Goal: Task Accomplishment & Management: Use online tool/utility

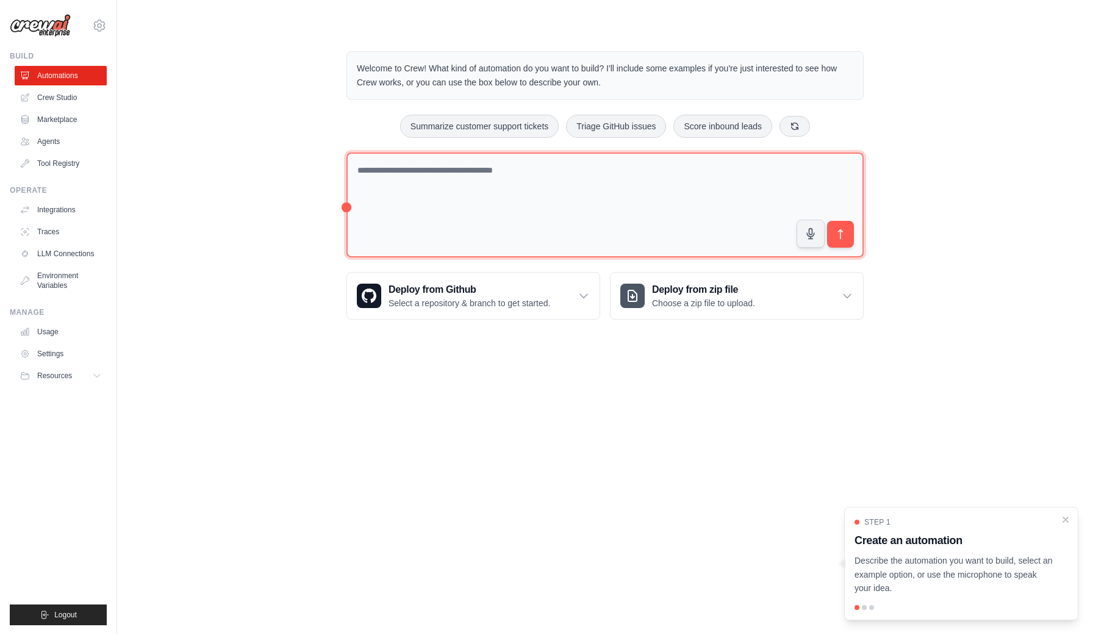
click at [468, 185] on textarea at bounding box center [604, 205] width 517 height 106
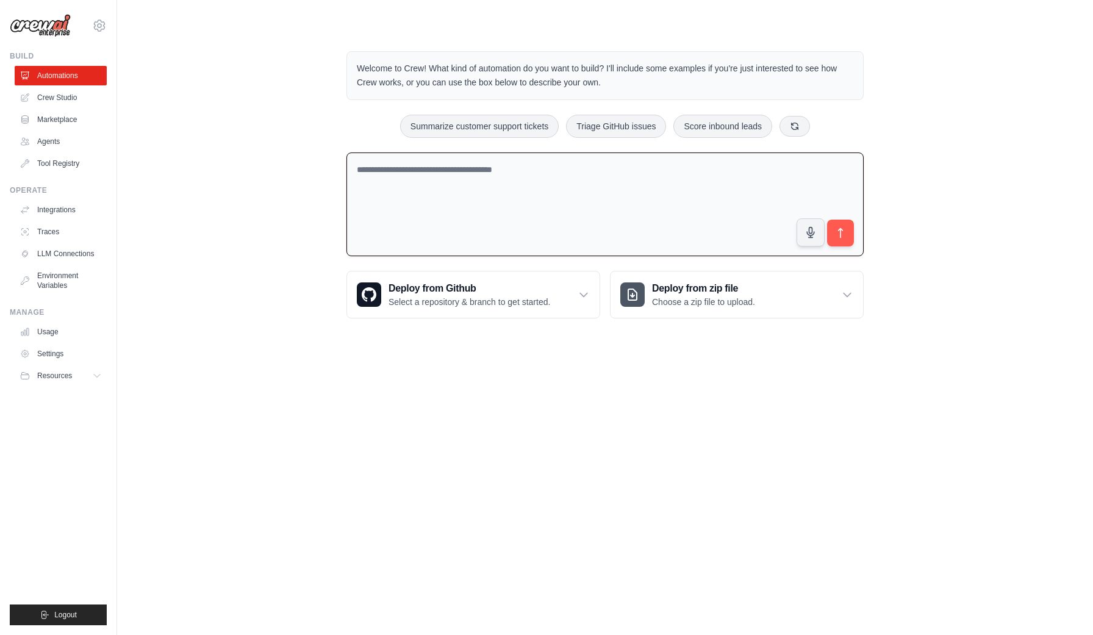
click at [589, 182] on textarea at bounding box center [604, 204] width 517 height 104
paste textarea "**********"
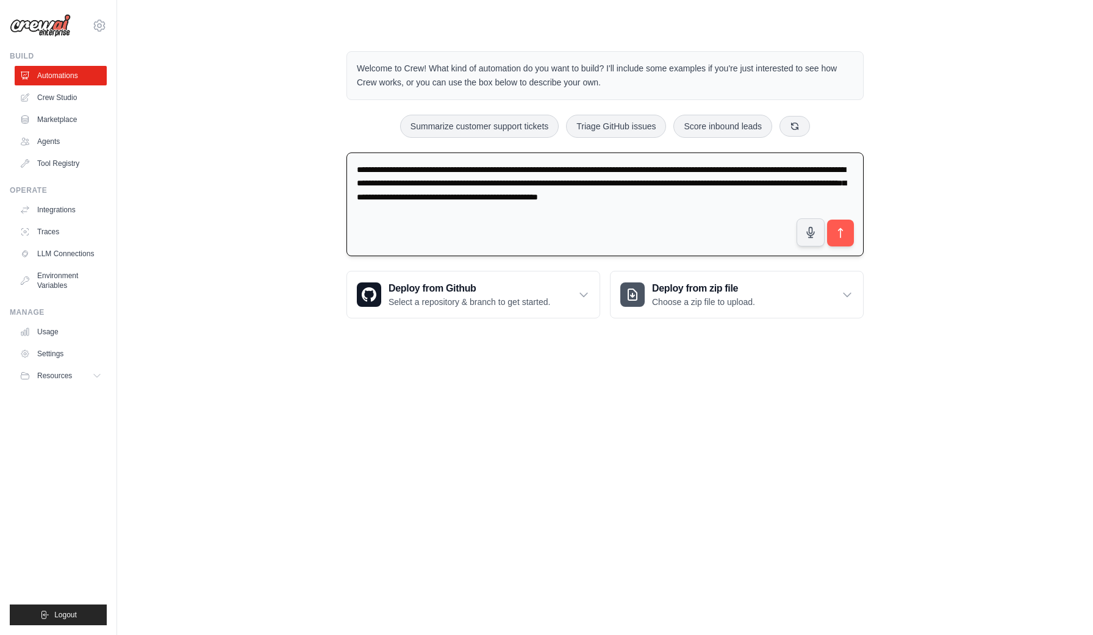
click at [515, 176] on textarea "**********" at bounding box center [604, 204] width 517 height 104
paste textarea "**********"
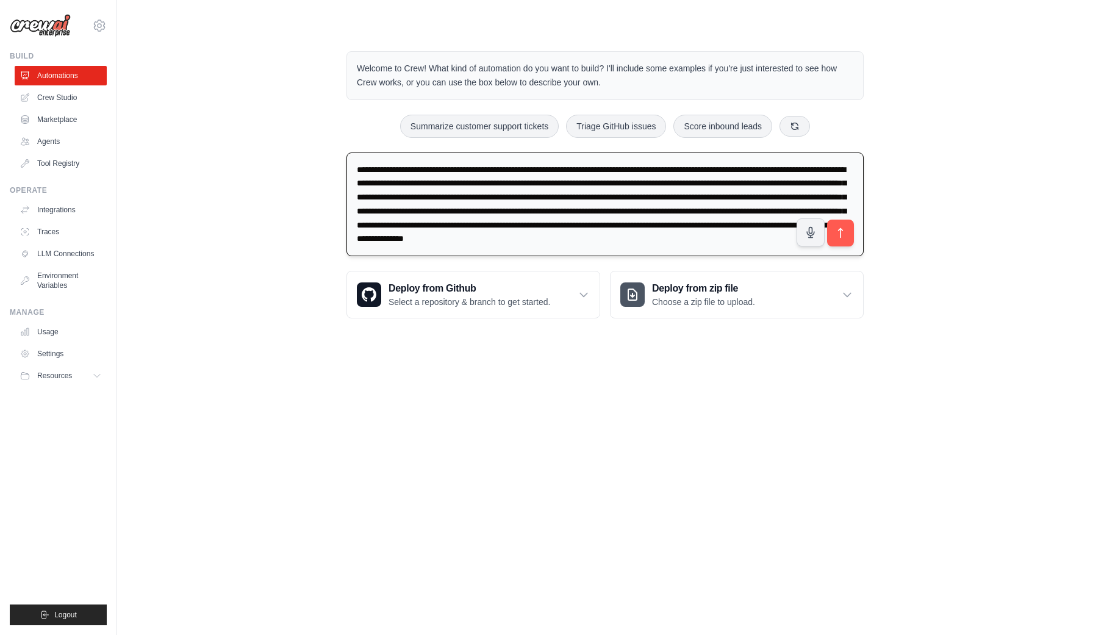
scroll to position [2, 0]
type textarea "**********"
click at [79, 251] on link "LLM Connections" at bounding box center [62, 254] width 92 height 20
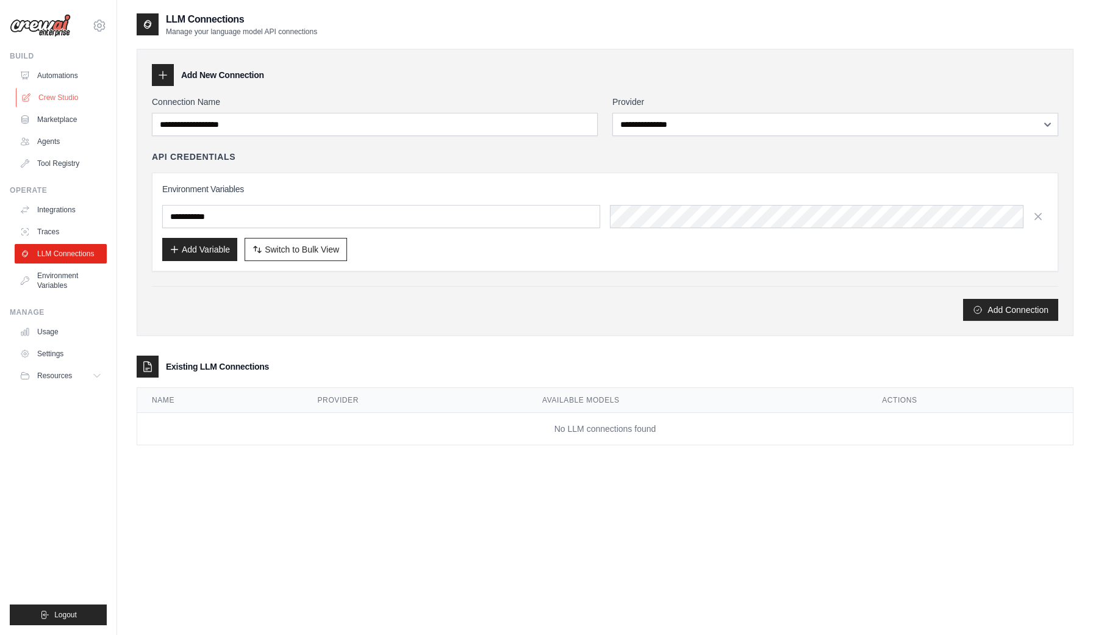
click at [54, 94] on link "Crew Studio" at bounding box center [62, 98] width 92 height 20
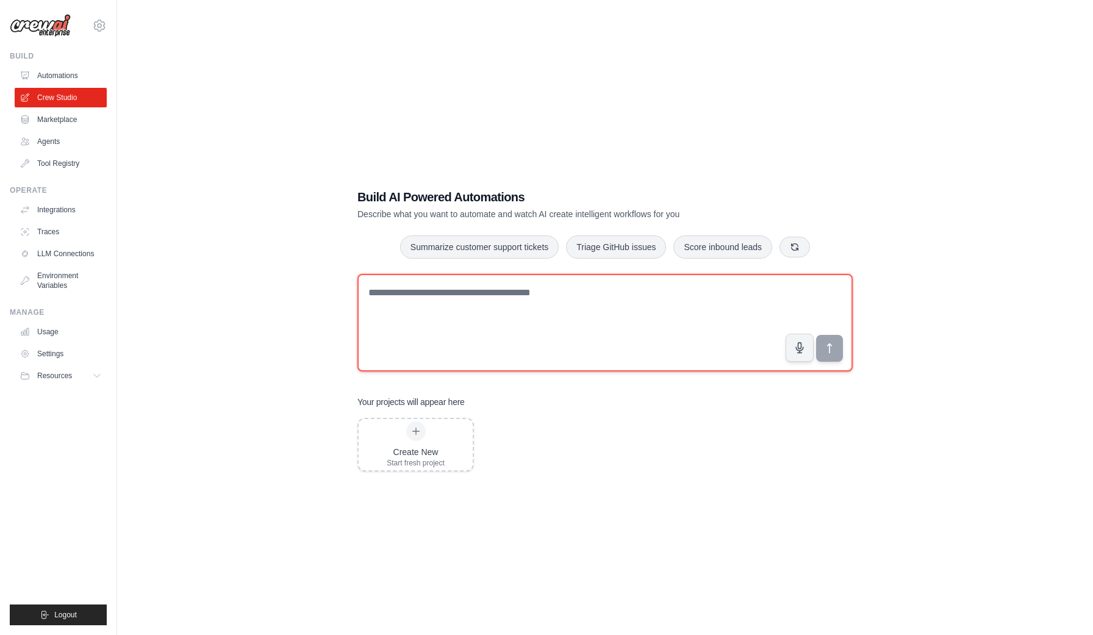
click at [501, 317] on textarea at bounding box center [604, 323] width 495 height 98
paste textarea "**********"
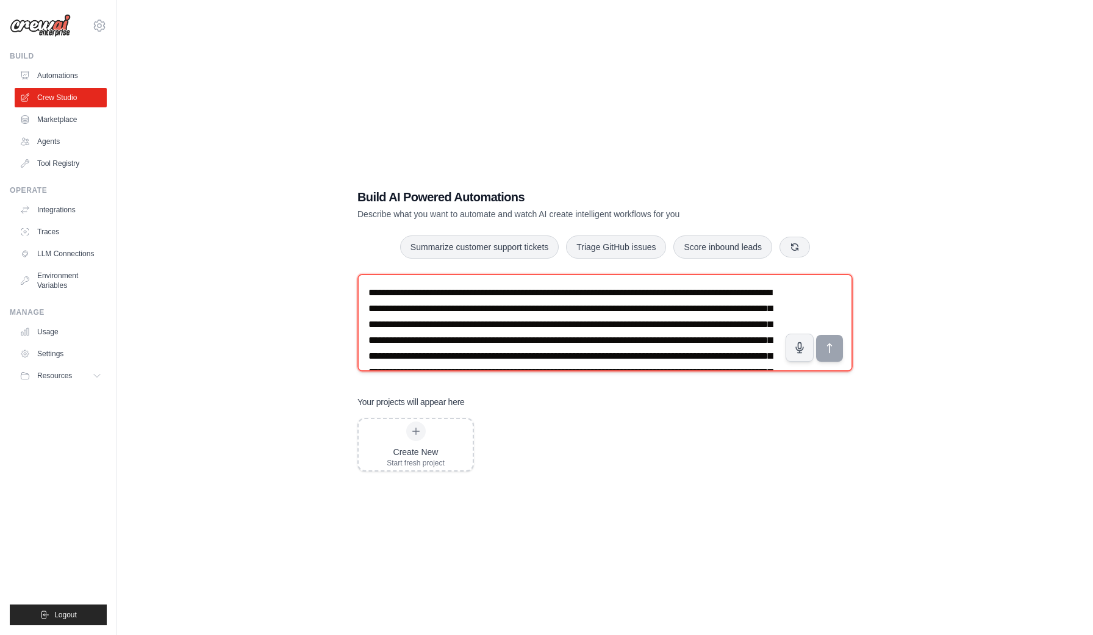
scroll to position [71, 0]
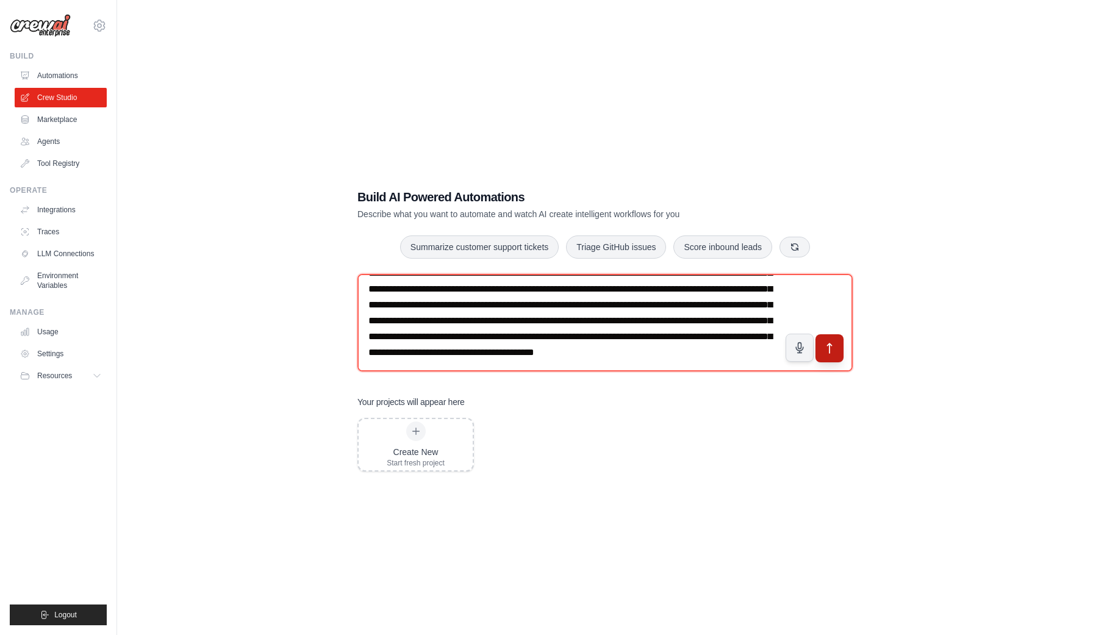
type textarea "**********"
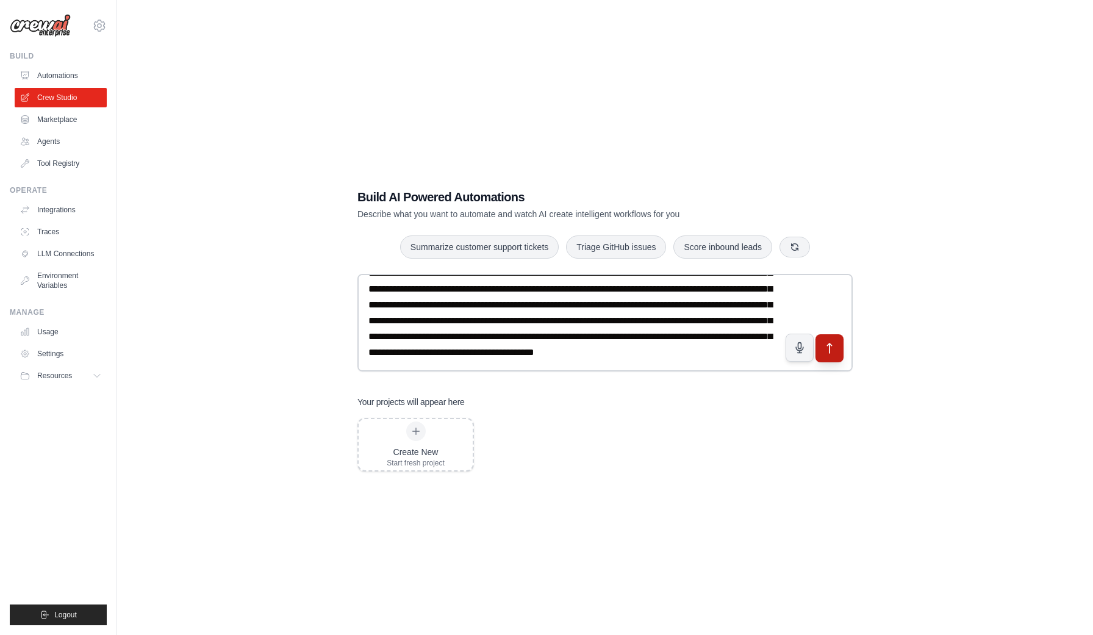
click at [829, 350] on icon "submit" at bounding box center [829, 348] width 13 height 13
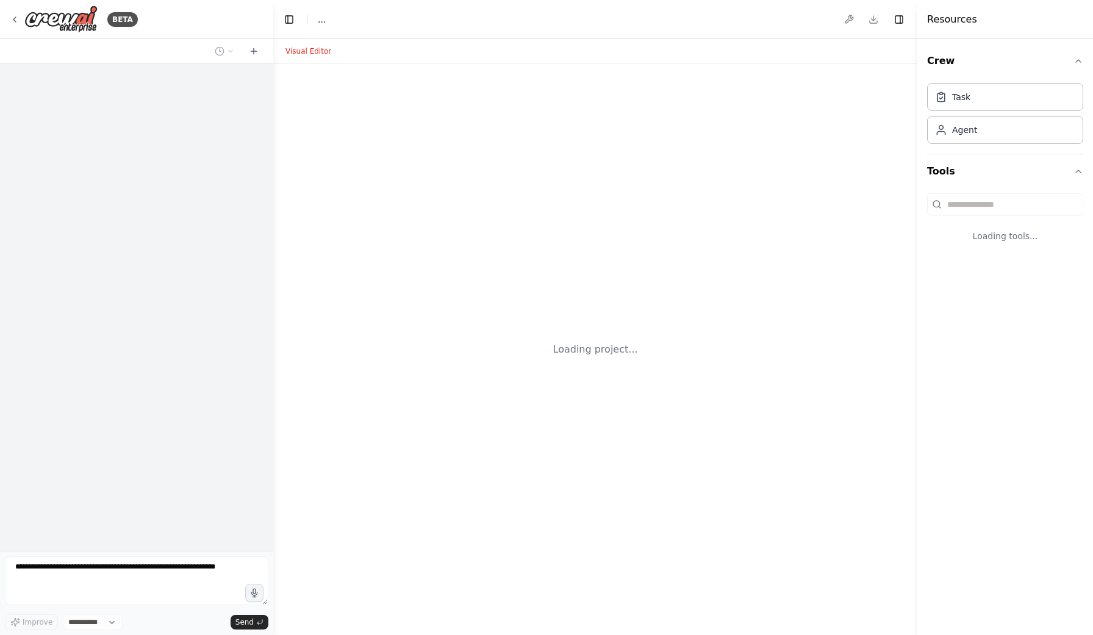
select select "****"
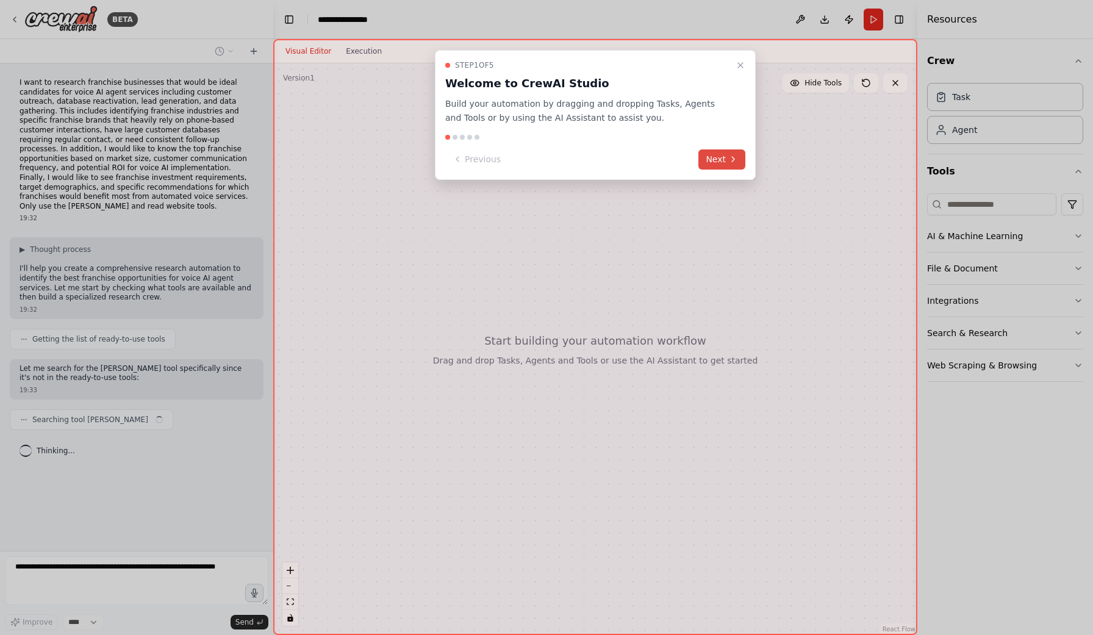
click at [715, 163] on button "Next" at bounding box center [721, 159] width 47 height 20
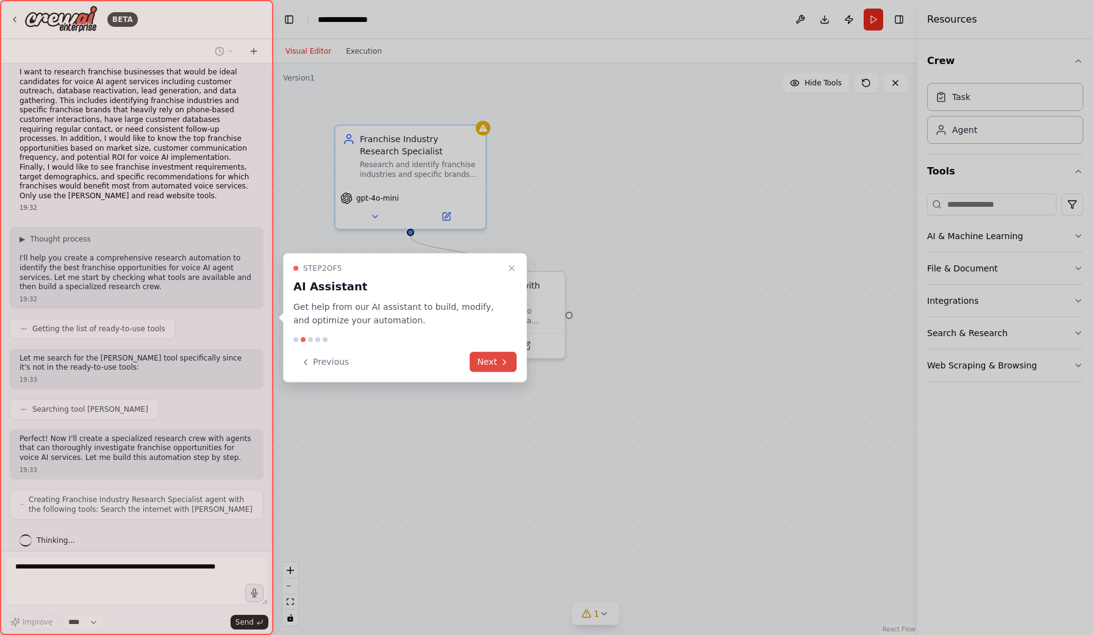
scroll to position [51, 0]
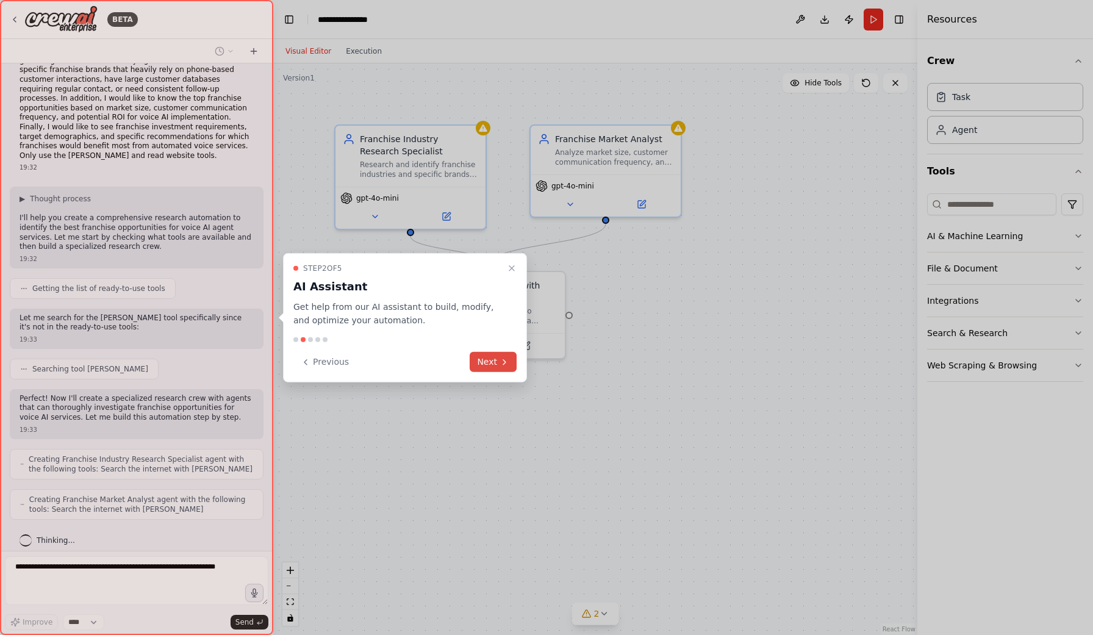
click at [489, 360] on button "Next" at bounding box center [493, 362] width 47 height 20
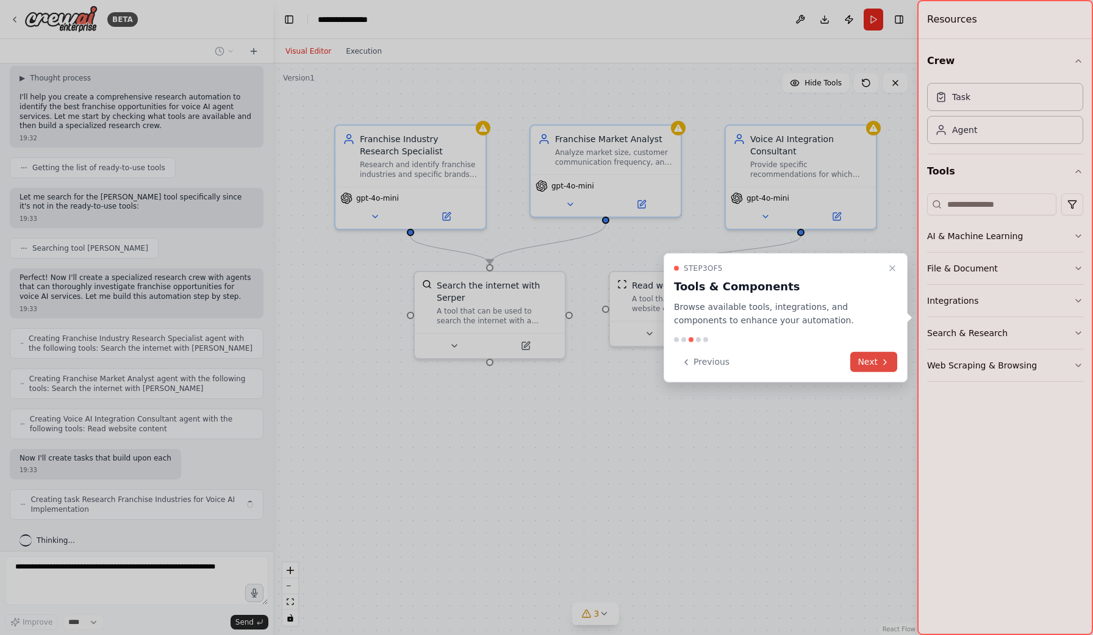
scroll to position [181, 0]
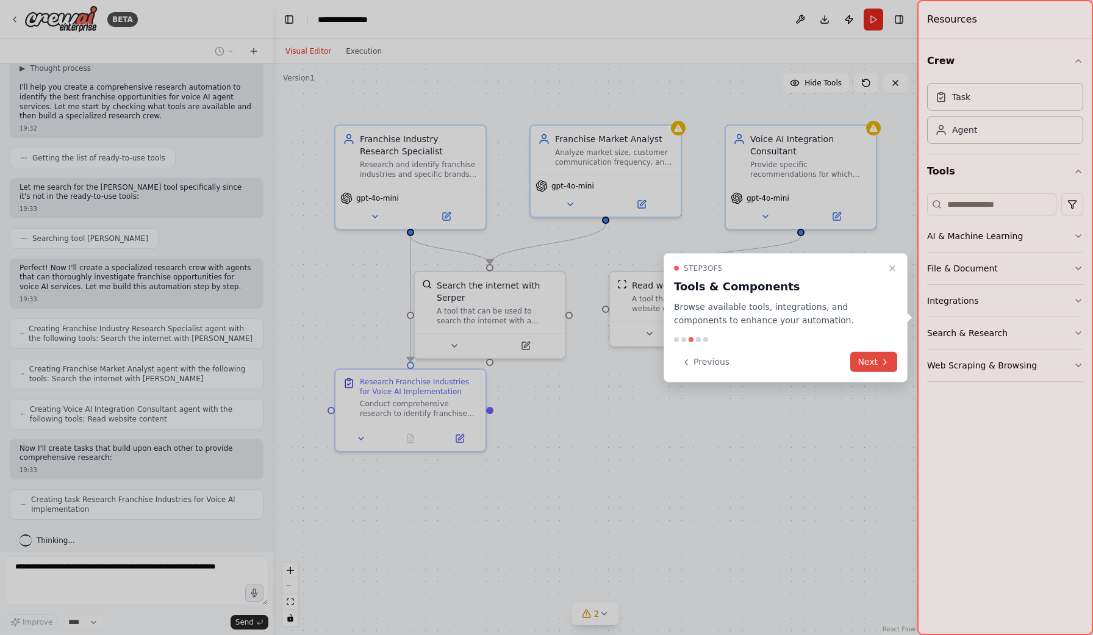
click at [867, 365] on button "Next" at bounding box center [873, 362] width 47 height 20
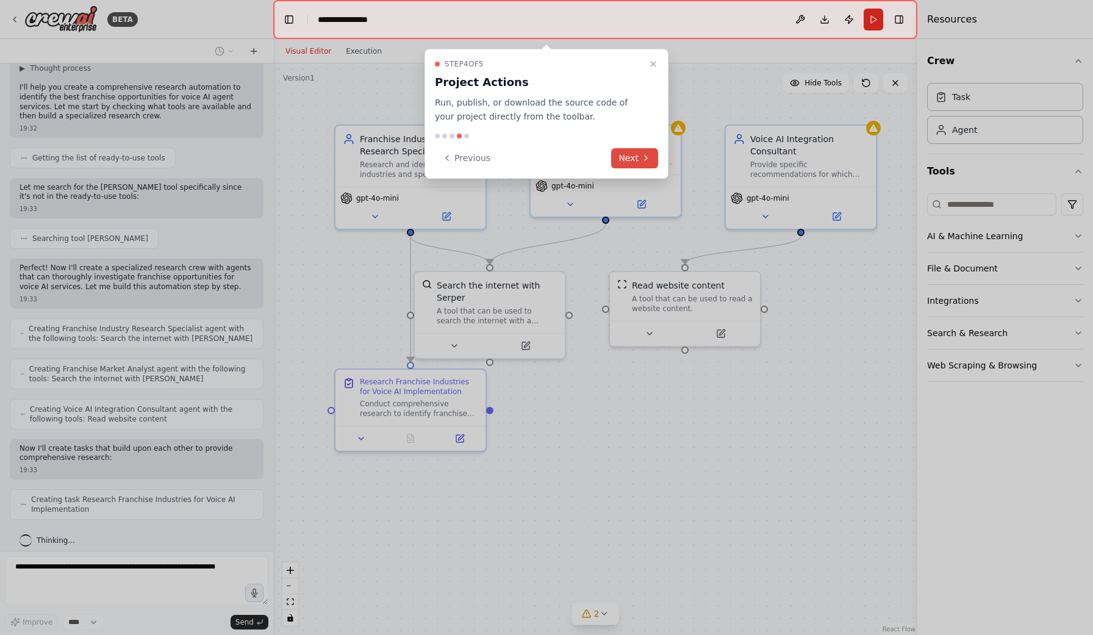
scroll to position [221, 0]
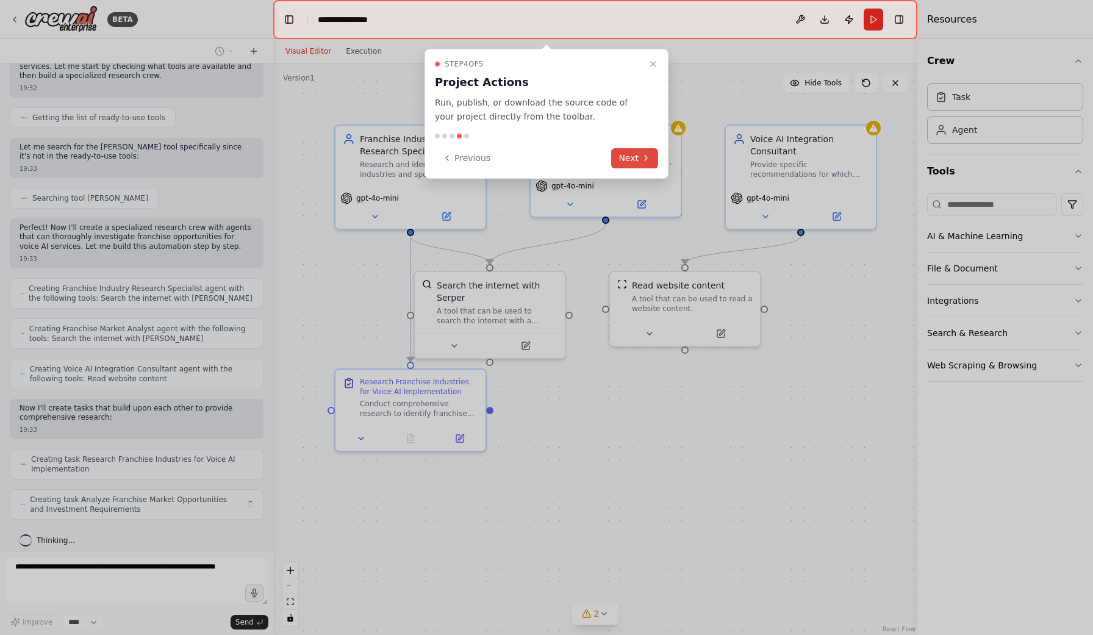
click at [642, 160] on icon at bounding box center [646, 158] width 10 height 10
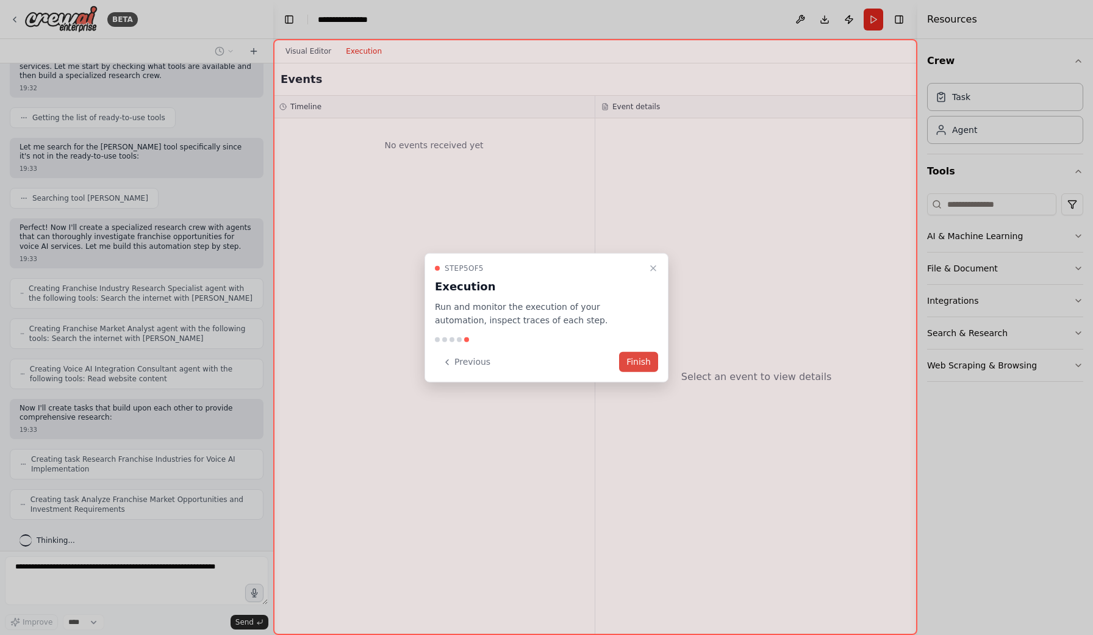
click at [631, 359] on button "Finish" at bounding box center [638, 362] width 39 height 20
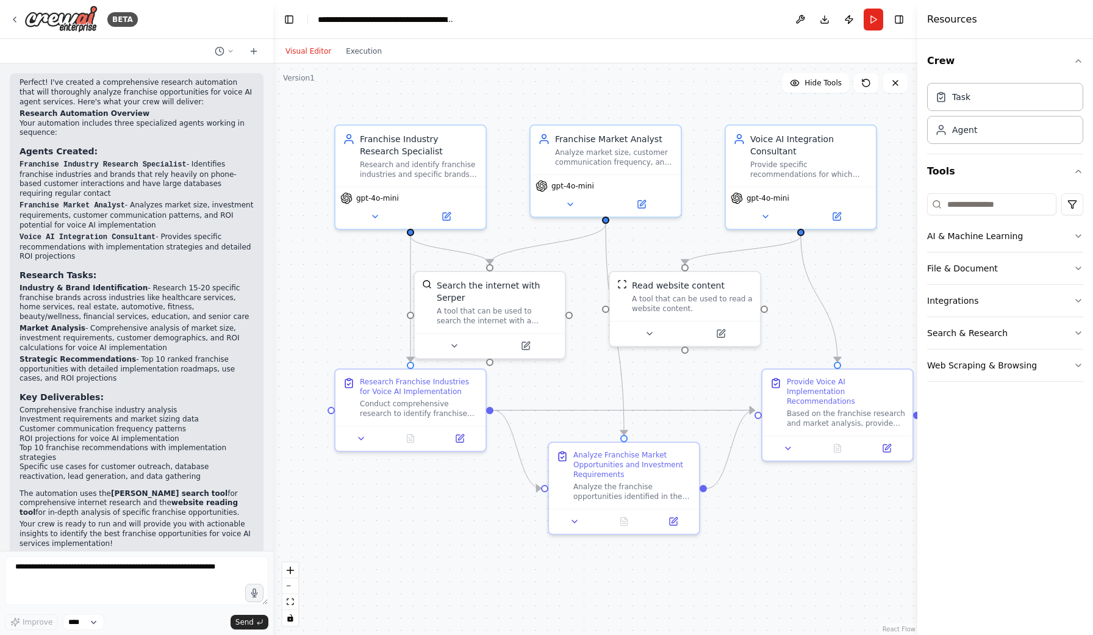
scroll to position [832, 0]
click at [871, 21] on button "Run" at bounding box center [874, 20] width 20 height 22
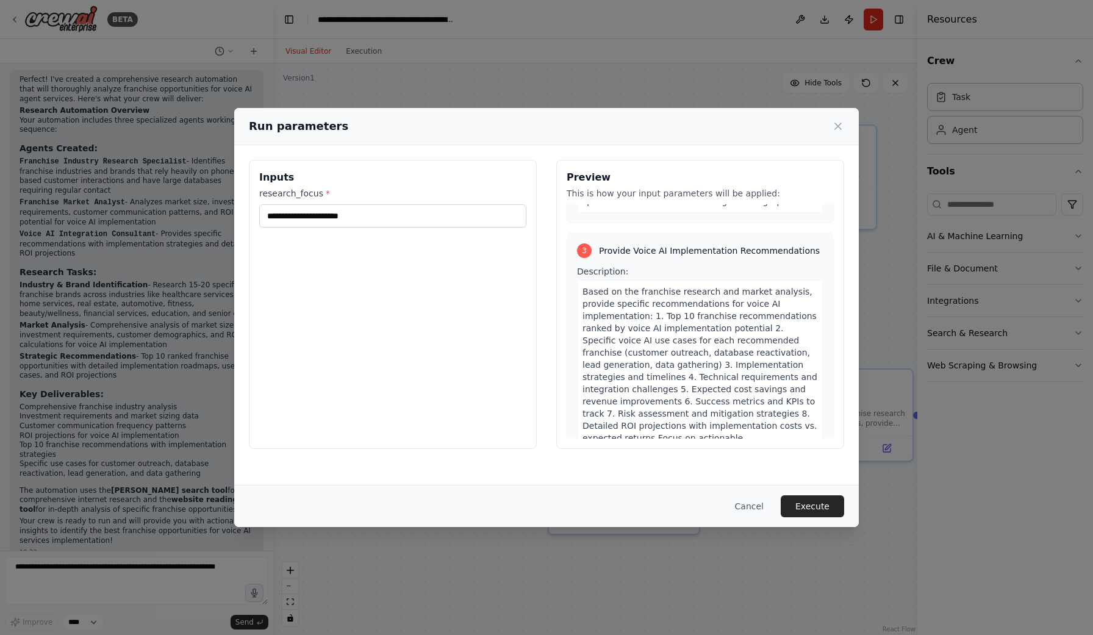
scroll to position [675, 0]
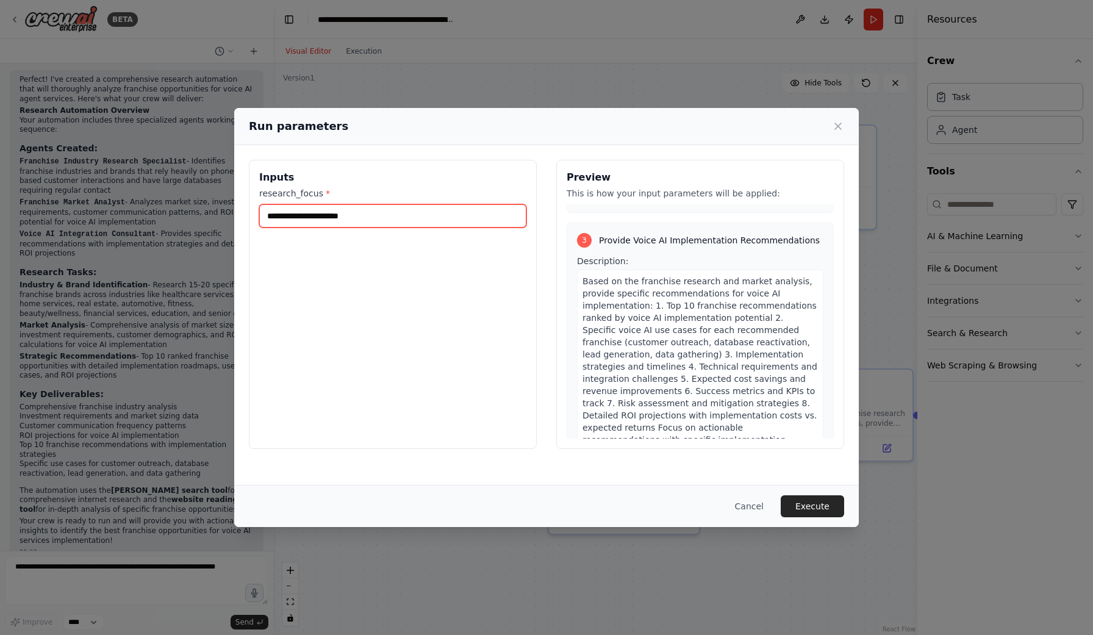
click at [353, 212] on input "research_focus *" at bounding box center [392, 215] width 267 height 23
click at [369, 217] on input "research_focus *" at bounding box center [392, 215] width 267 height 23
click at [367, 216] on input "research_focus *" at bounding box center [392, 215] width 267 height 23
type input "**********"
click at [814, 510] on button "Execute" at bounding box center [812, 506] width 63 height 22
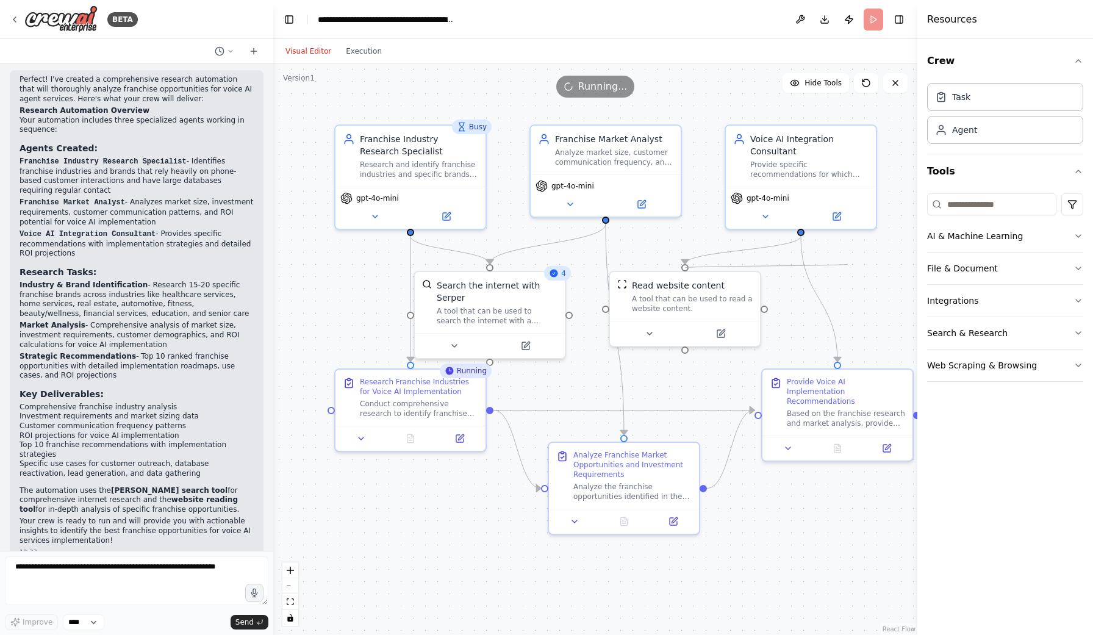
drag, startPoint x: 765, startPoint y: 308, endPoint x: 848, endPoint y: 264, distance: 93.9
click at [848, 264] on div ".deletable-edge-delete-btn { width: 20px; height: 20px; border: 0px solid #ffff…" at bounding box center [595, 348] width 644 height 571
click at [747, 273] on icon at bounding box center [751, 273] width 10 height 10
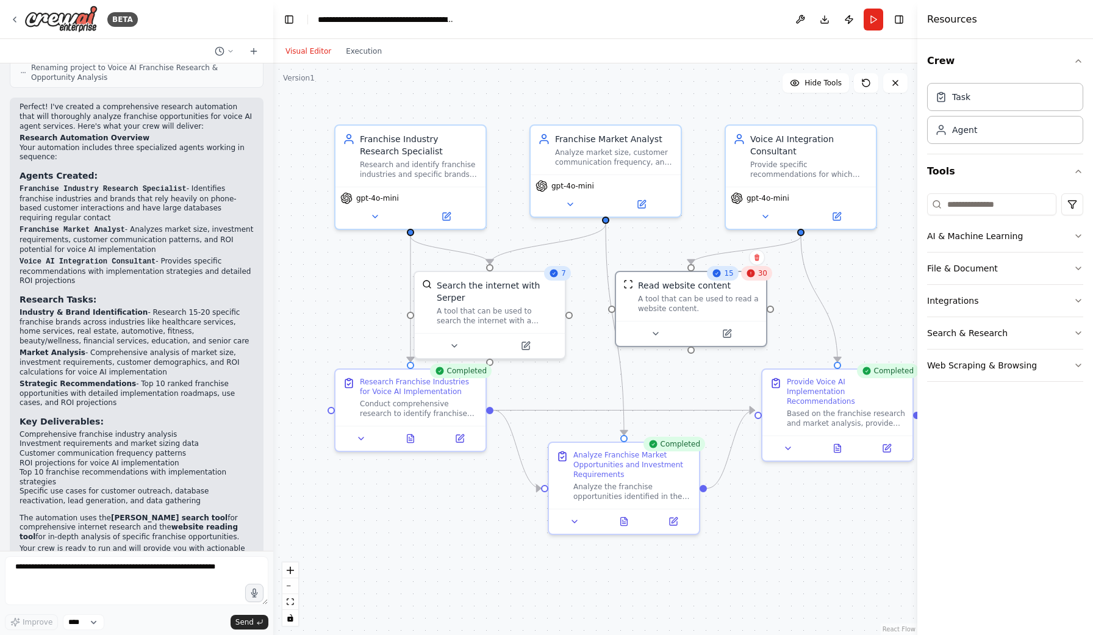
scroll to position [832, 0]
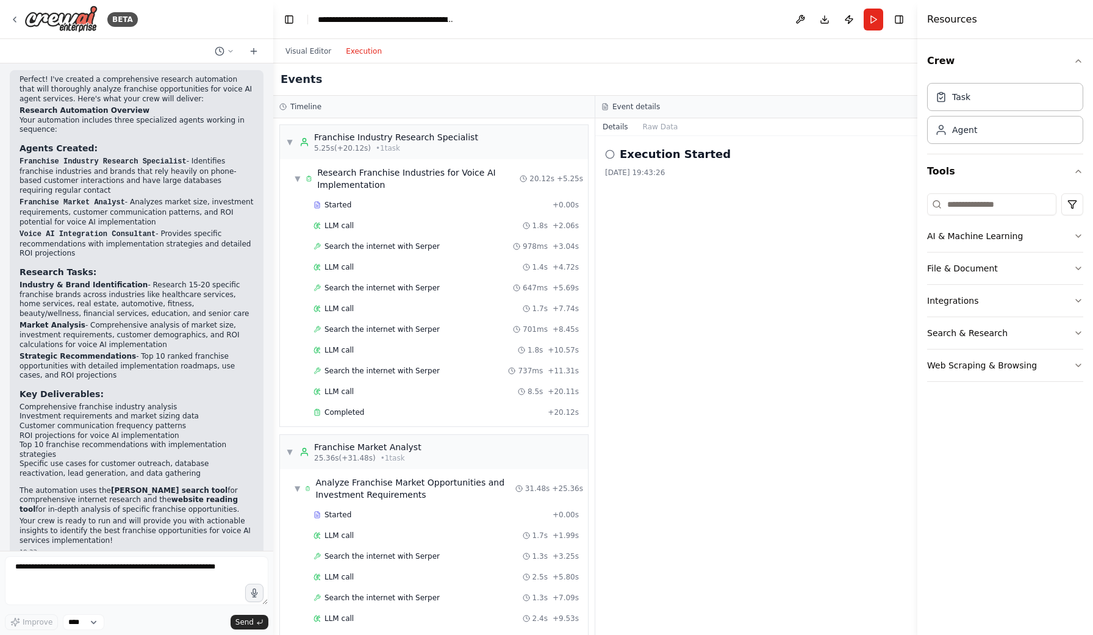
click at [359, 53] on button "Execution" at bounding box center [363, 51] width 51 height 15
click at [661, 156] on h2 "Execution Started" at bounding box center [675, 154] width 111 height 17
click at [612, 156] on icon at bounding box center [610, 154] width 10 height 10
click at [609, 154] on icon at bounding box center [610, 154] width 10 height 10
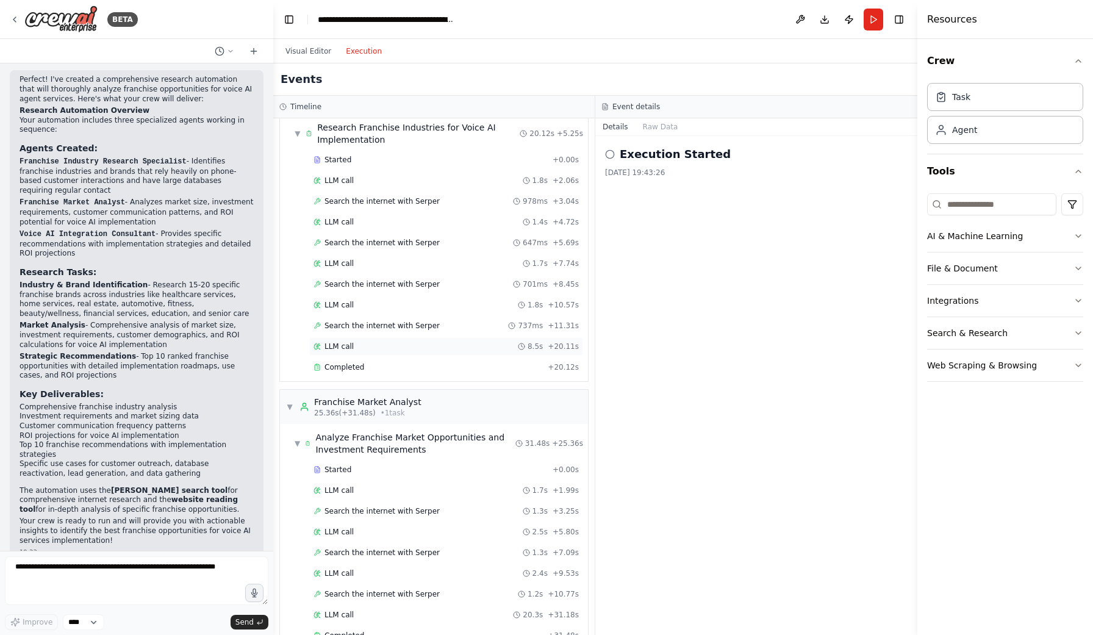
scroll to position [0, 0]
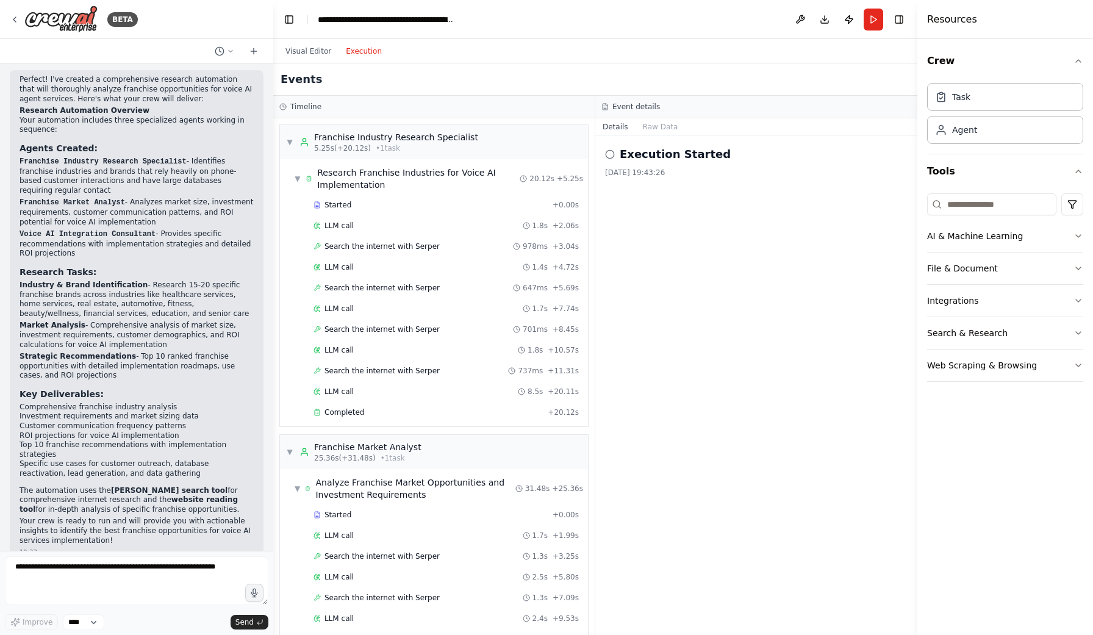
click at [676, 152] on h2 "Execution Started" at bounding box center [675, 154] width 111 height 17
click at [657, 126] on button "Raw Data" at bounding box center [661, 126] width 50 height 17
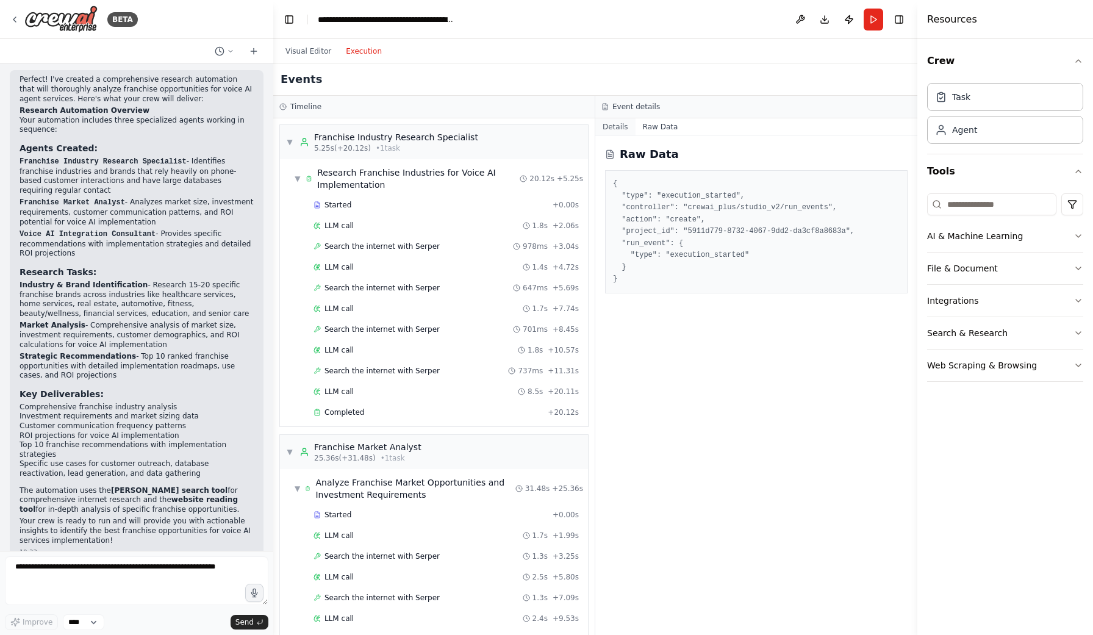
click at [611, 127] on button "Details" at bounding box center [615, 126] width 40 height 17
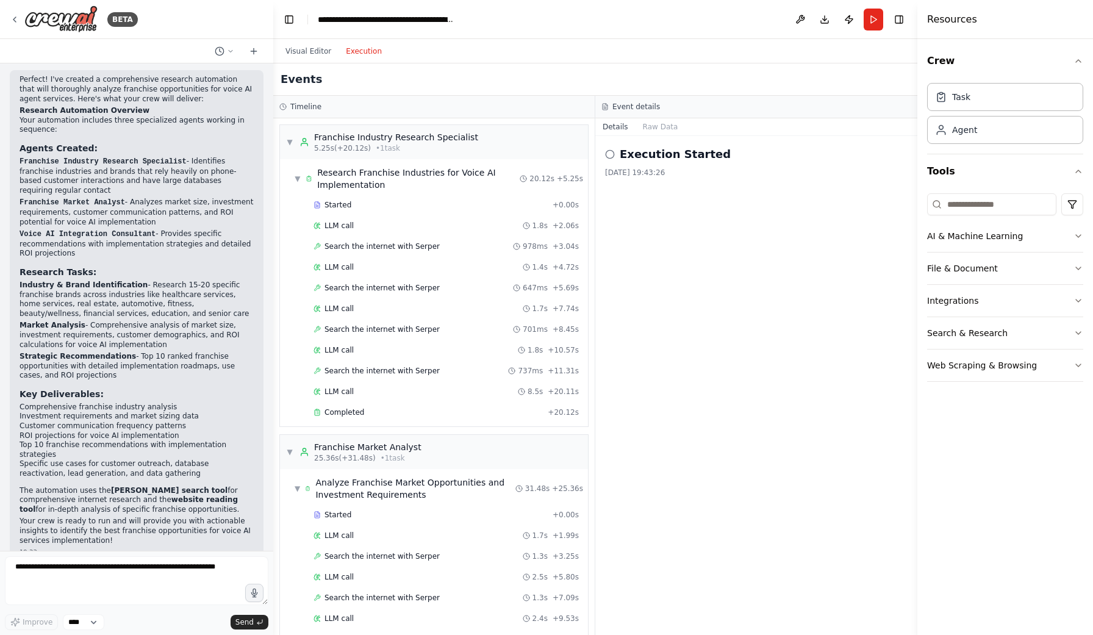
click at [605, 157] on icon at bounding box center [610, 154] width 10 height 10
click at [611, 154] on icon at bounding box center [610, 154] width 10 height 10
click at [635, 154] on h2 "Execution Started" at bounding box center [675, 154] width 111 height 17
click at [645, 152] on h2 "Execution Started" at bounding box center [675, 154] width 111 height 17
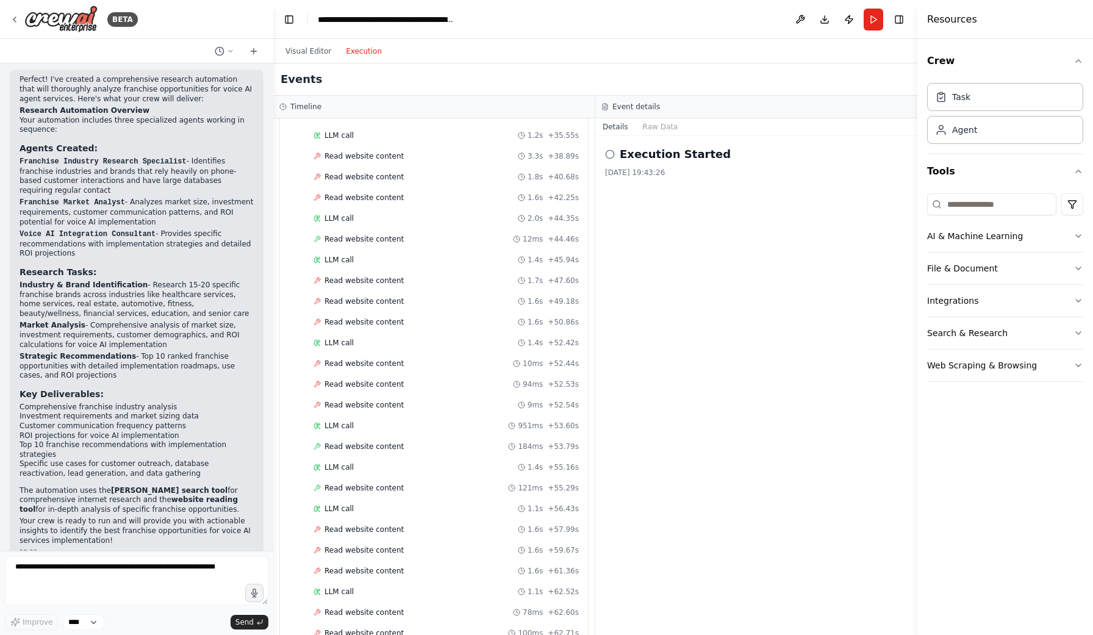
scroll to position [797, 0]
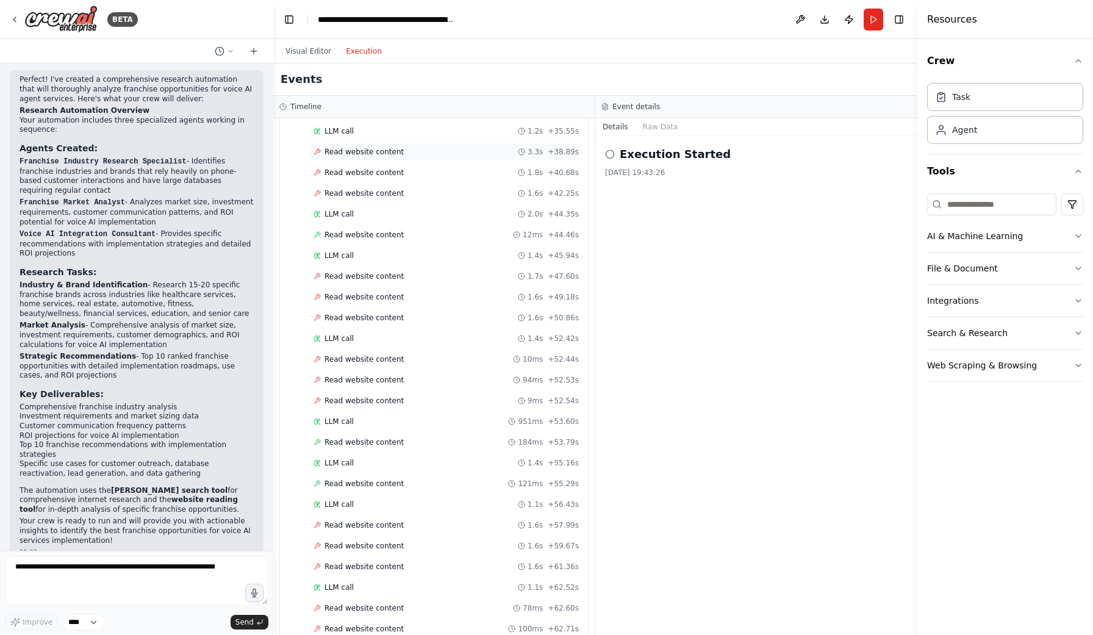
click at [346, 152] on span "Read website content" at bounding box center [363, 152] width 79 height 10
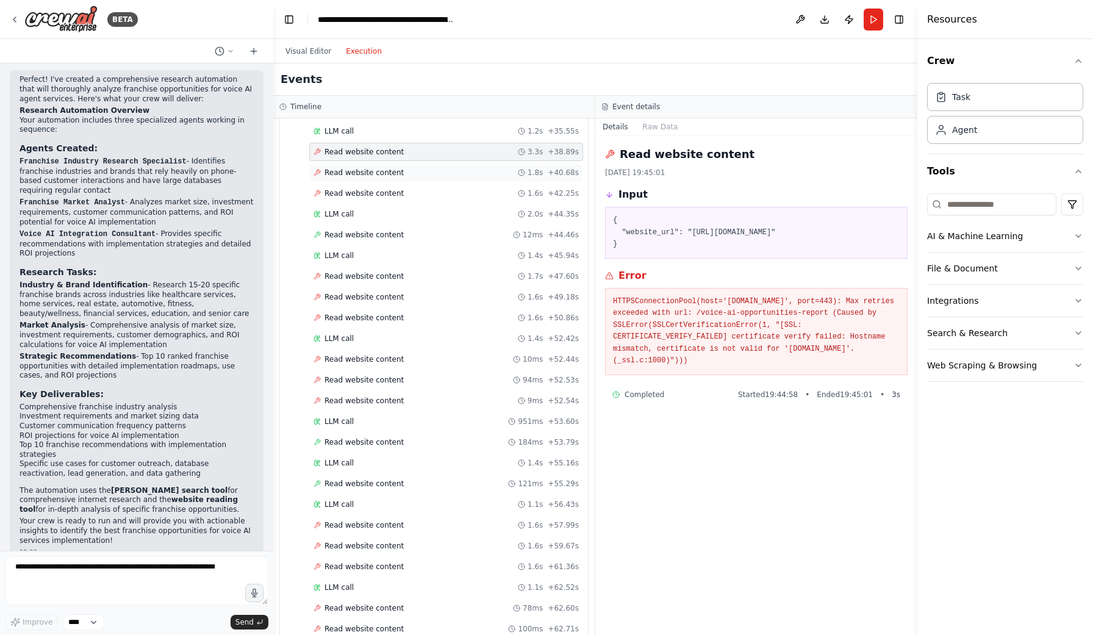
click at [348, 168] on span "Read website content" at bounding box center [363, 173] width 79 height 10
click at [353, 193] on span "Read website content" at bounding box center [363, 193] width 79 height 10
click at [364, 277] on span "Read website content" at bounding box center [363, 276] width 79 height 10
click at [365, 291] on div "Read website content 1.6s + 49.18s" at bounding box center [446, 297] width 274 height 18
click at [366, 303] on div "Read website content 1.6s + 49.18s" at bounding box center [446, 297] width 274 height 18
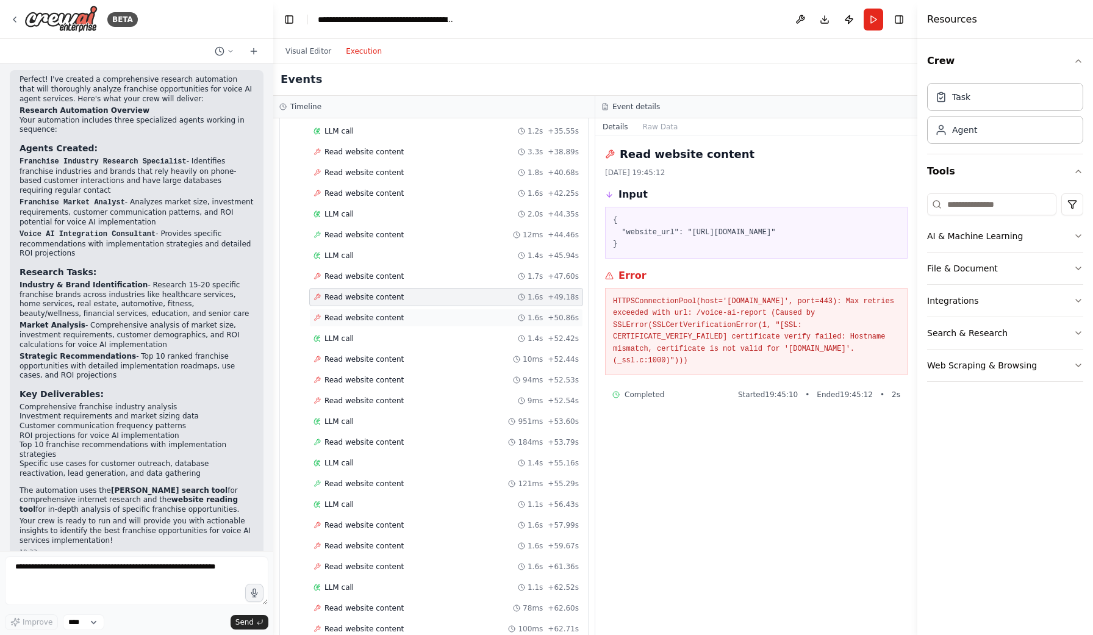
click at [365, 322] on span "Read website content" at bounding box center [363, 318] width 79 height 10
click at [363, 362] on span "Read website content" at bounding box center [363, 359] width 79 height 10
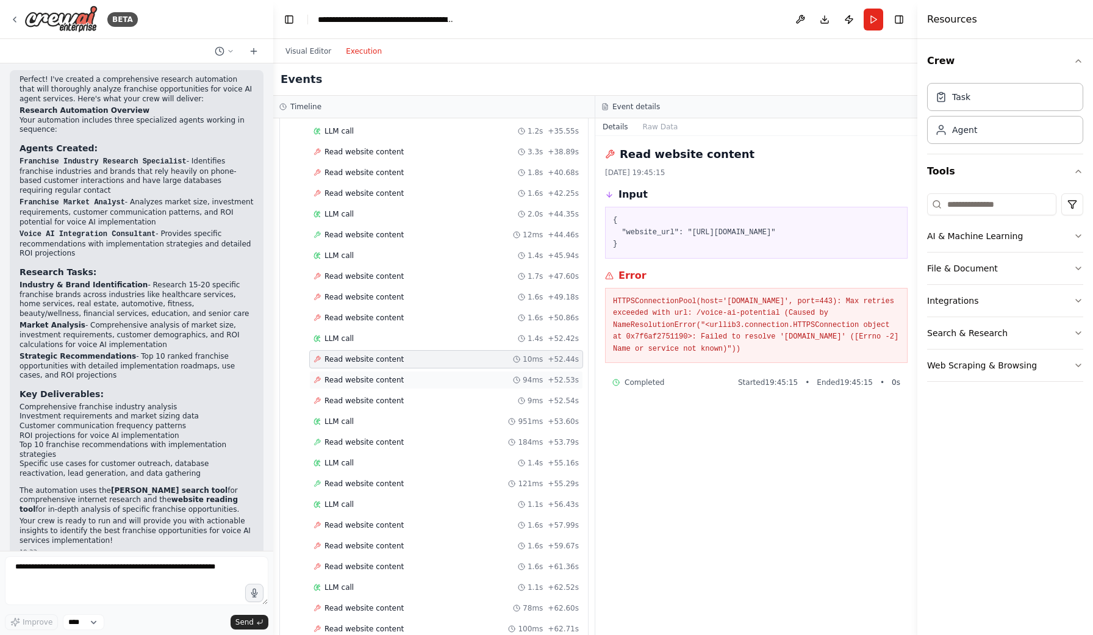
click at [363, 378] on span "Read website content" at bounding box center [363, 380] width 79 height 10
click at [363, 393] on div "Read website content 9ms + 52.54s" at bounding box center [446, 401] width 274 height 18
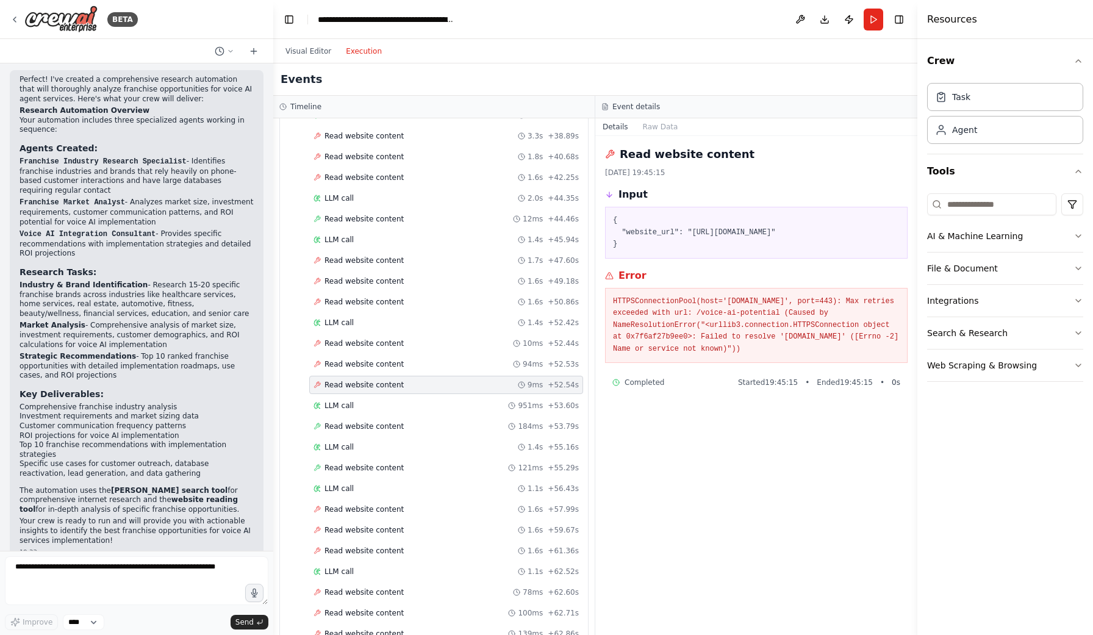
scroll to position [815, 0]
click at [362, 417] on div "Read website content 184ms + 53.79s" at bounding box center [446, 424] width 274 height 18
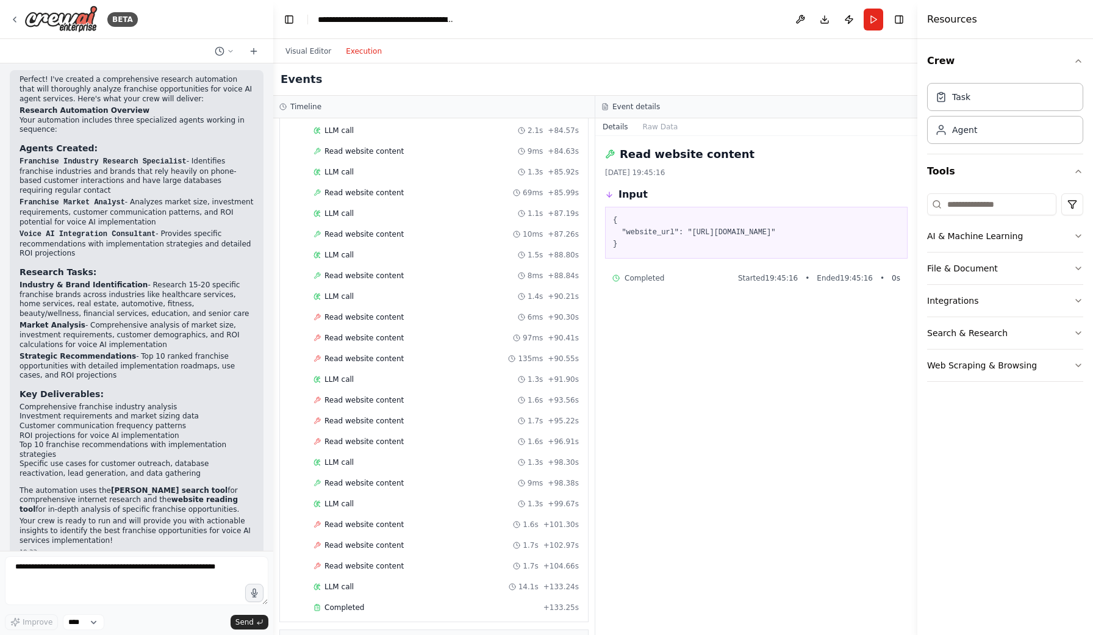
scroll to position [1702, 0]
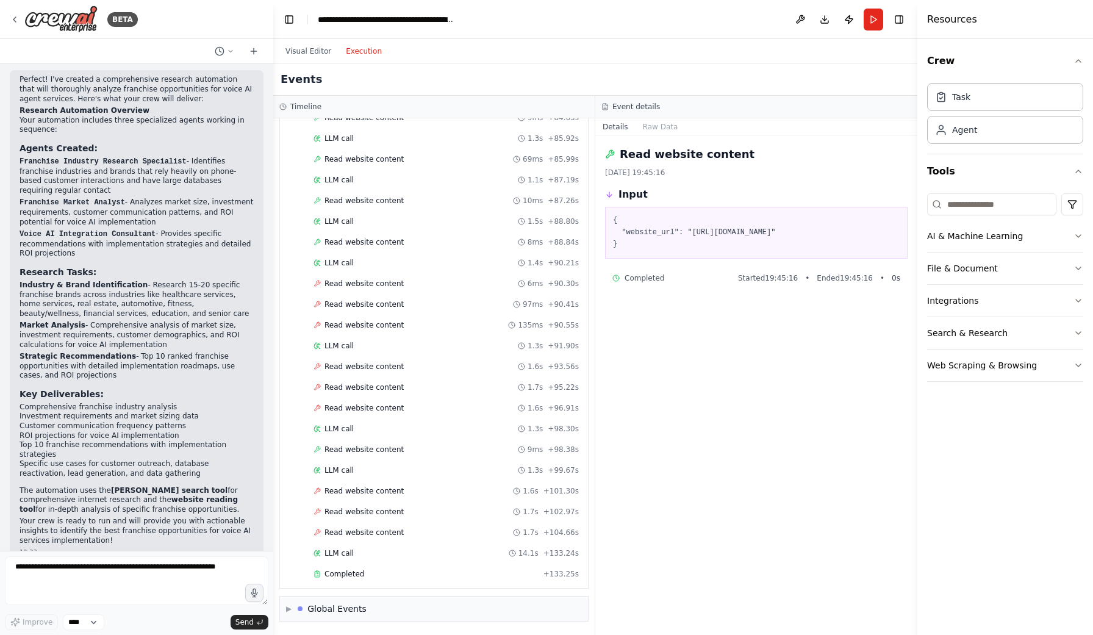
click at [179, 388] on h3 "Key Deliverables:" at bounding box center [137, 394] width 234 height 12
click at [148, 578] on textarea at bounding box center [136, 580] width 263 height 49
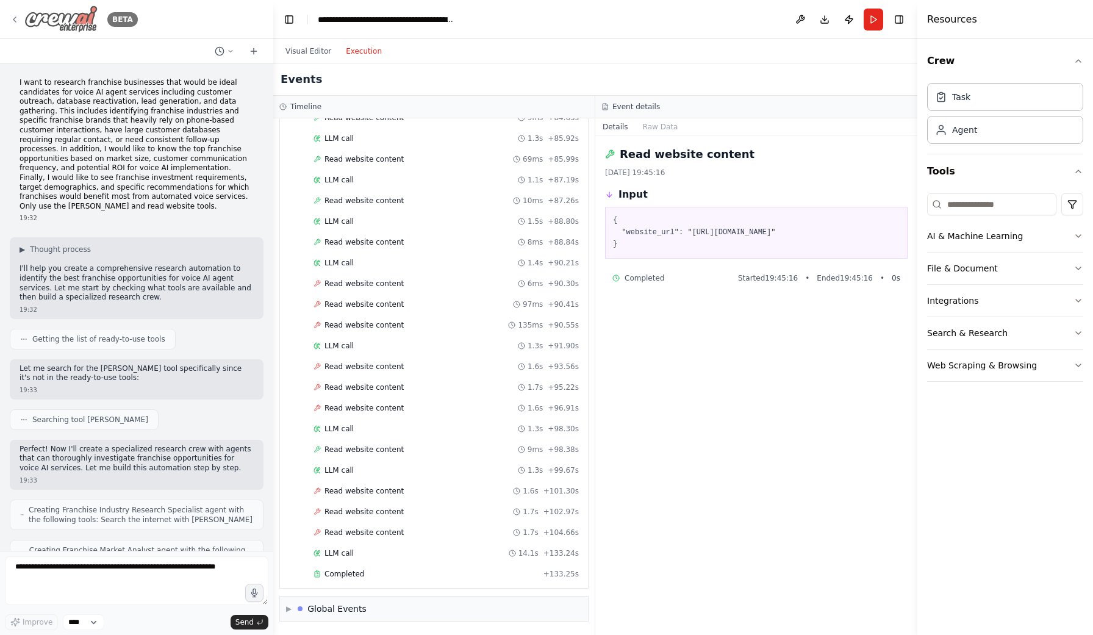
scroll to position [832, 0]
